Goal: Communication & Community: Answer question/provide support

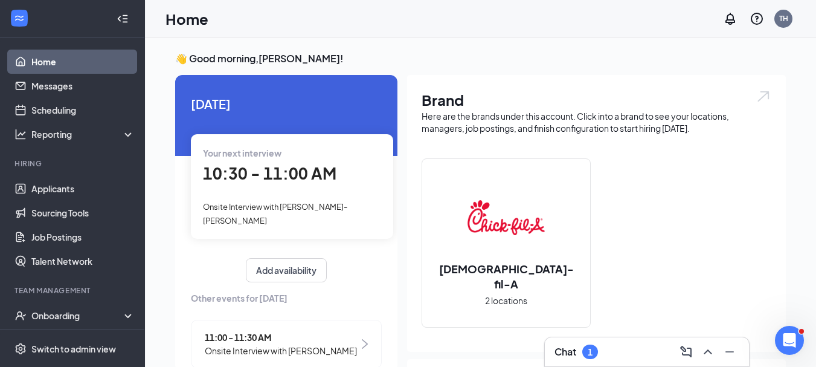
click at [631, 352] on div "Chat 1" at bounding box center [647, 351] width 185 height 19
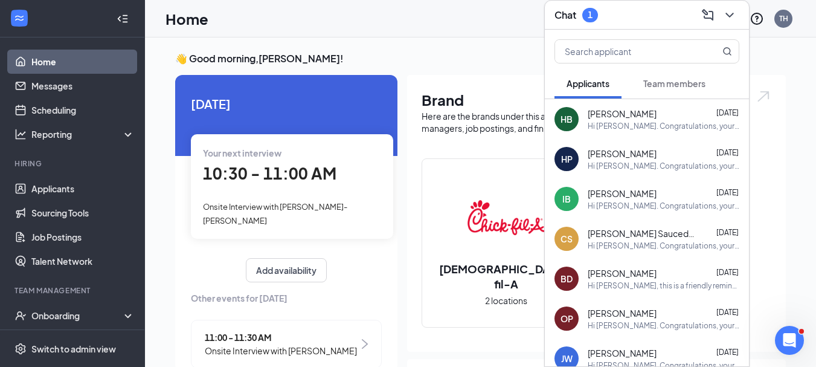
click at [682, 83] on span "Team members" at bounding box center [674, 83] width 62 height 11
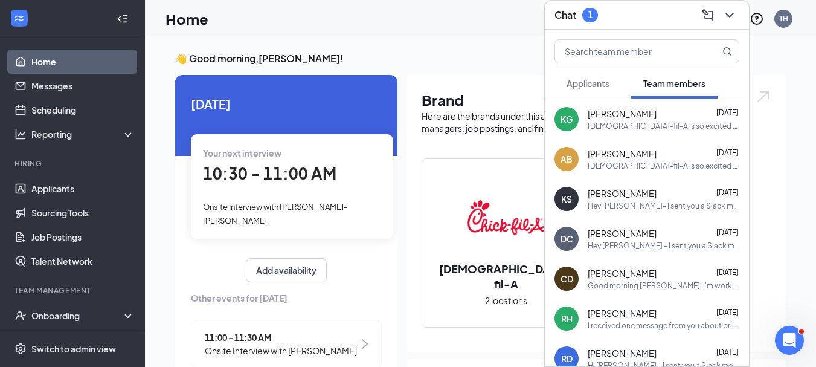
click at [633, 276] on span "[PERSON_NAME]" at bounding box center [622, 273] width 69 height 12
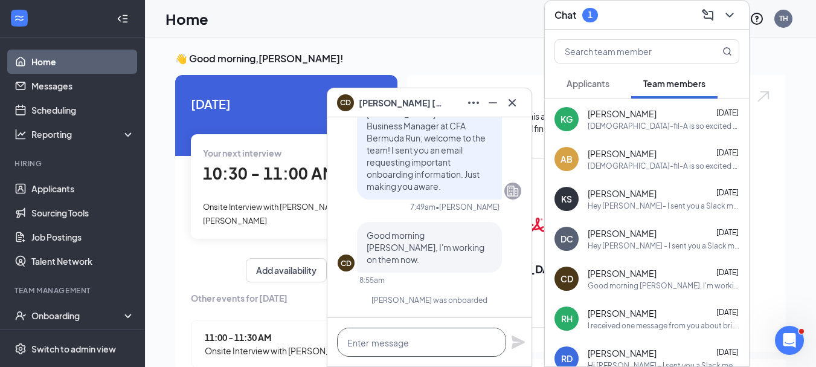
click at [367, 347] on textarea at bounding box center [421, 341] width 169 height 29
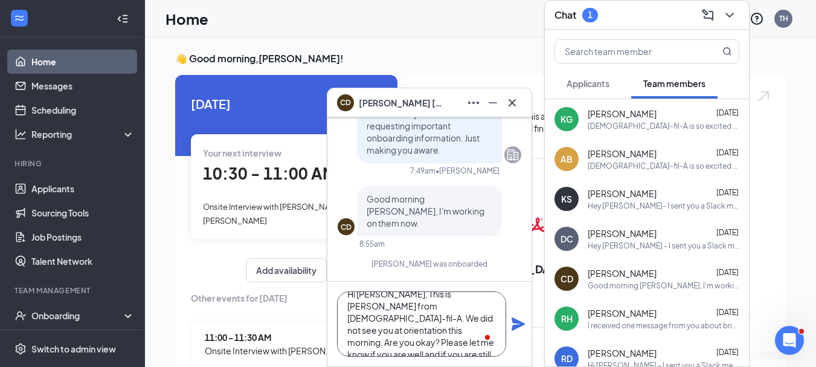
scroll to position [25, 0]
type textarea "Hi [PERSON_NAME], This is [PERSON_NAME] from [DEMOGRAPHIC_DATA]-fil-A. We did n…"
click at [518, 324] on icon "Plane" at bounding box center [518, 323] width 13 height 13
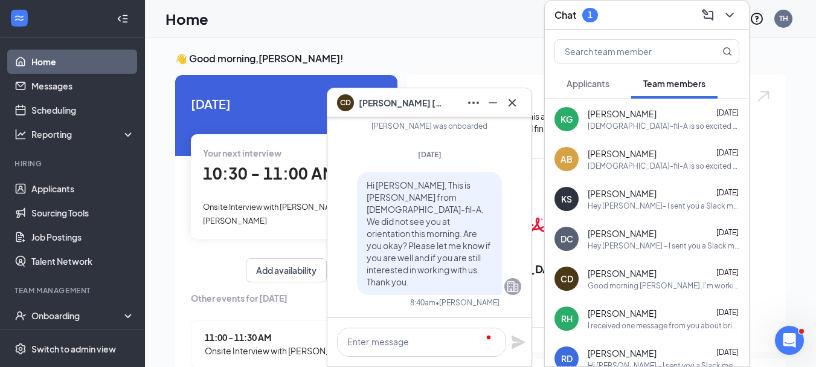
scroll to position [0, 0]
click at [486, 71] on div "👋 Good morning, [PERSON_NAME] ! [DATE] Your next interview 10:30 - 11:00 AM Ons…" at bounding box center [481, 349] width 630 height 595
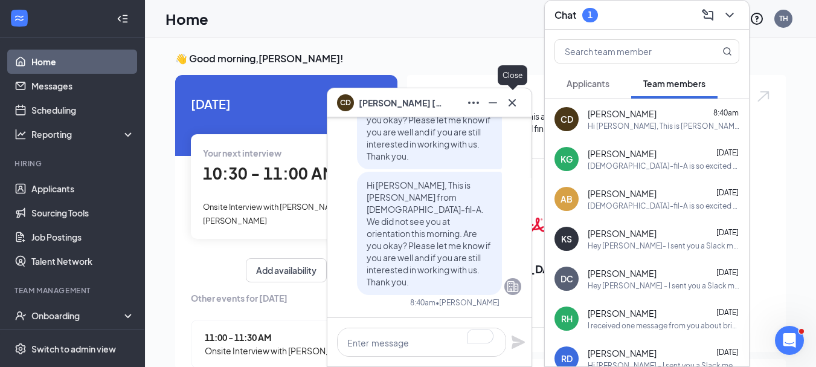
click at [510, 101] on icon "Cross" at bounding box center [512, 102] width 14 height 14
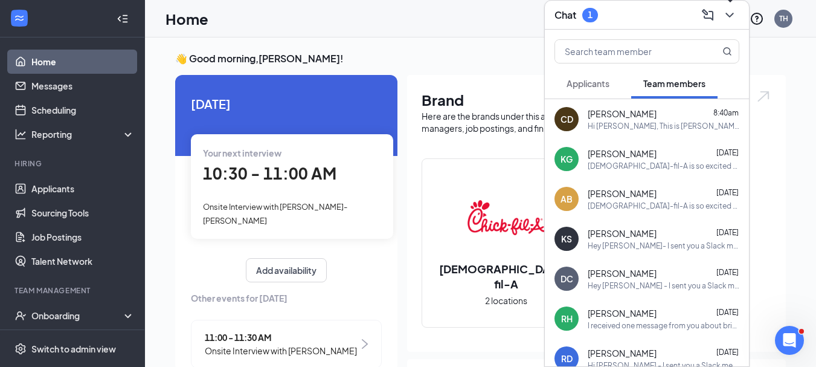
click at [727, 17] on icon "ChevronDown" at bounding box center [730, 15] width 14 height 14
